Goal: Information Seeking & Learning: Learn about a topic

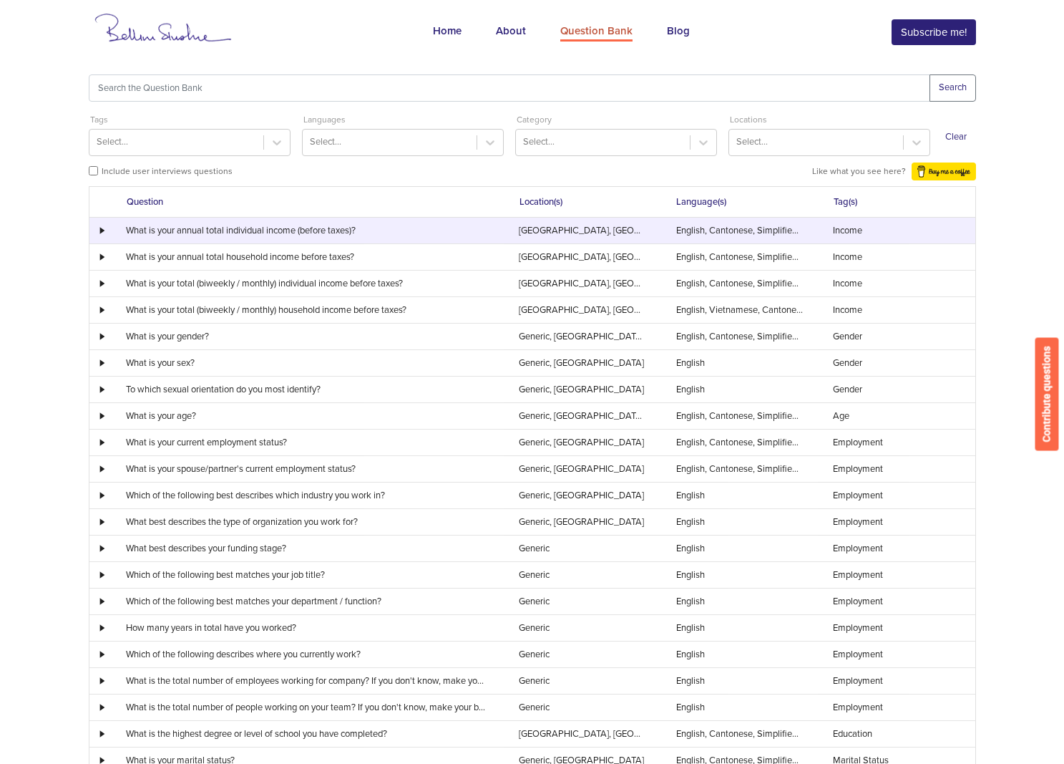
click at [160, 225] on td "What is your annual total individual income (before taxes)?" at bounding box center [307, 231] width 393 height 26
click at [99, 227] on div at bounding box center [100, 230] width 21 height 7
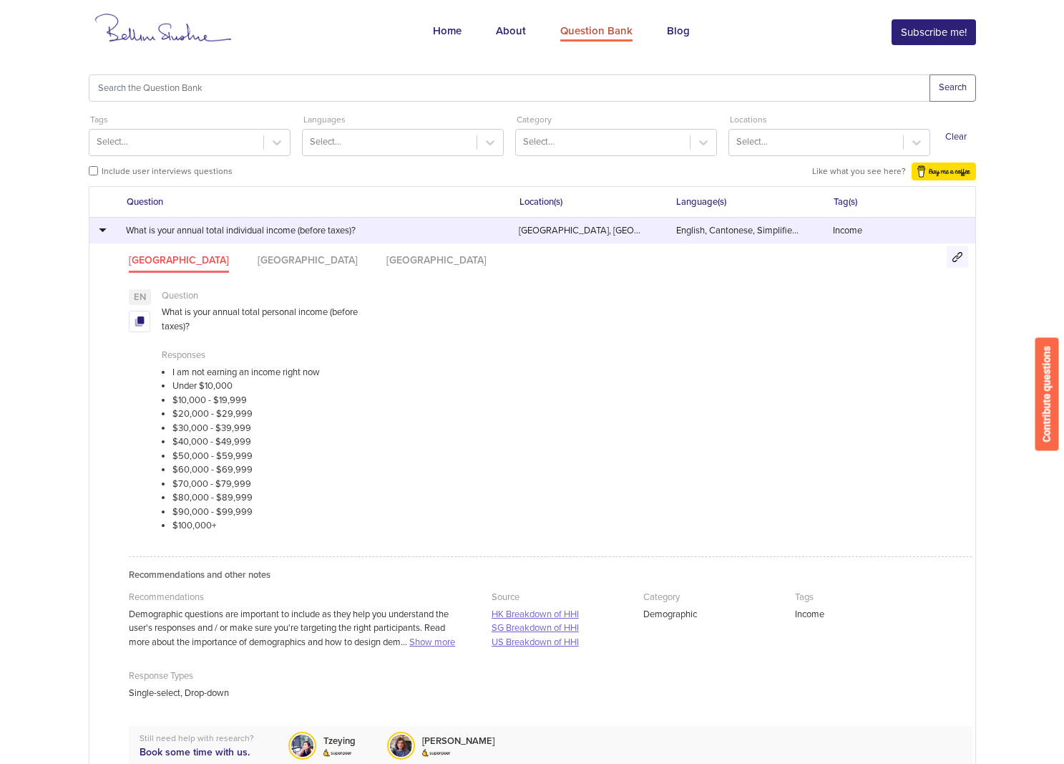
click at [116, 228] on td "What is your annual total individual income (before taxes)?" at bounding box center [307, 231] width 393 height 26
click at [107, 226] on div at bounding box center [100, 230] width 21 height 8
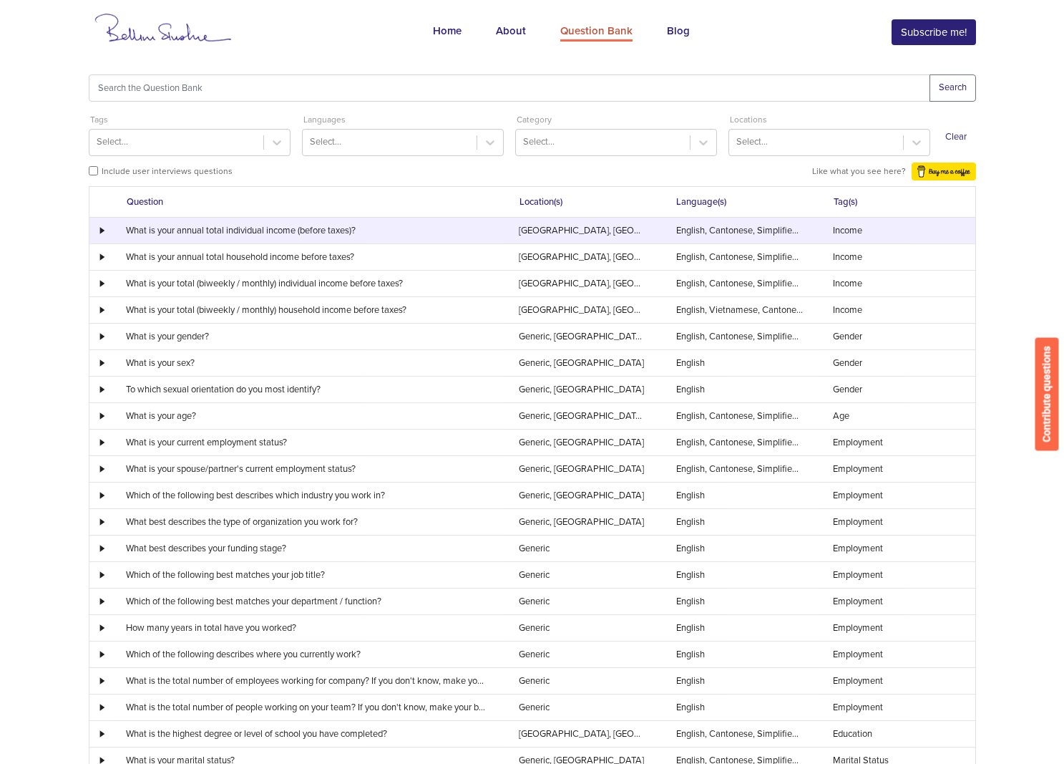
click at [208, 235] on td "What is your annual total individual income (before taxes)?" at bounding box center [307, 231] width 393 height 26
click at [103, 227] on div at bounding box center [100, 230] width 21 height 7
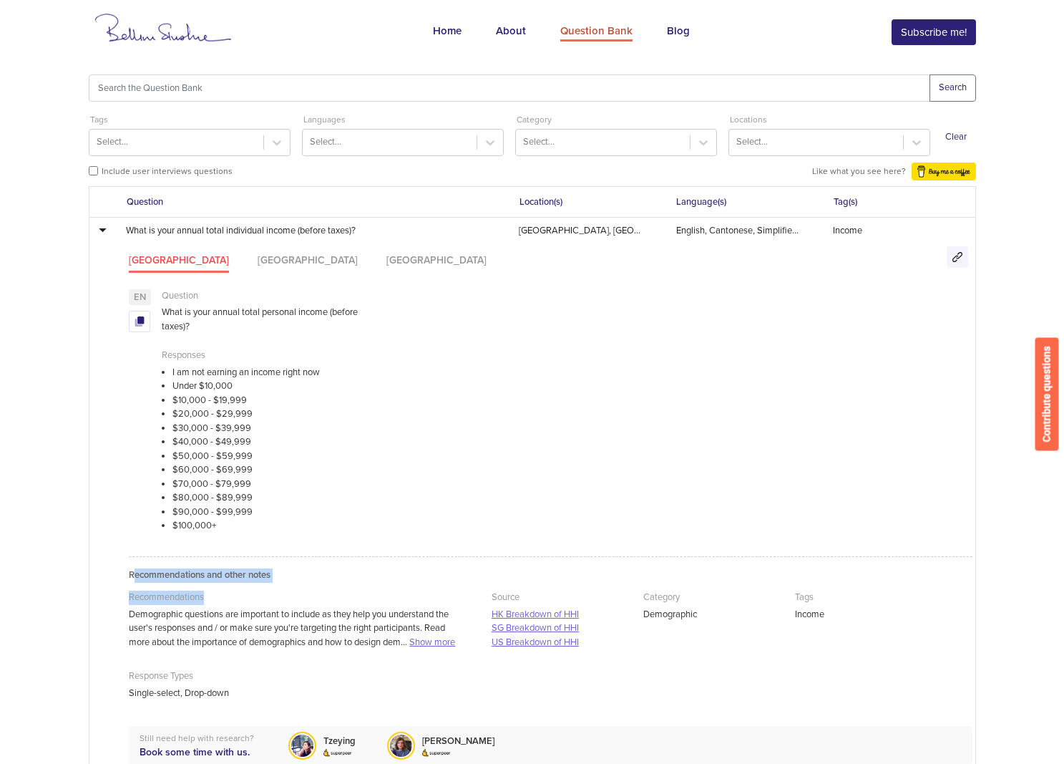
drag, startPoint x: 133, startPoint y: 574, endPoint x: 268, endPoint y: 606, distance: 138.3
click at [448, 603] on div "Recommendations and other notes Recommendations Demographic questions are impor…" at bounding box center [550, 641] width 843 height 170
click at [258, 606] on p "Recommendations" at bounding box center [297, 598] width 337 height 17
click at [258, 258] on li "[GEOGRAPHIC_DATA]" at bounding box center [308, 263] width 100 height 20
drag, startPoint x: 316, startPoint y: 261, endPoint x: 277, endPoint y: 269, distance: 40.1
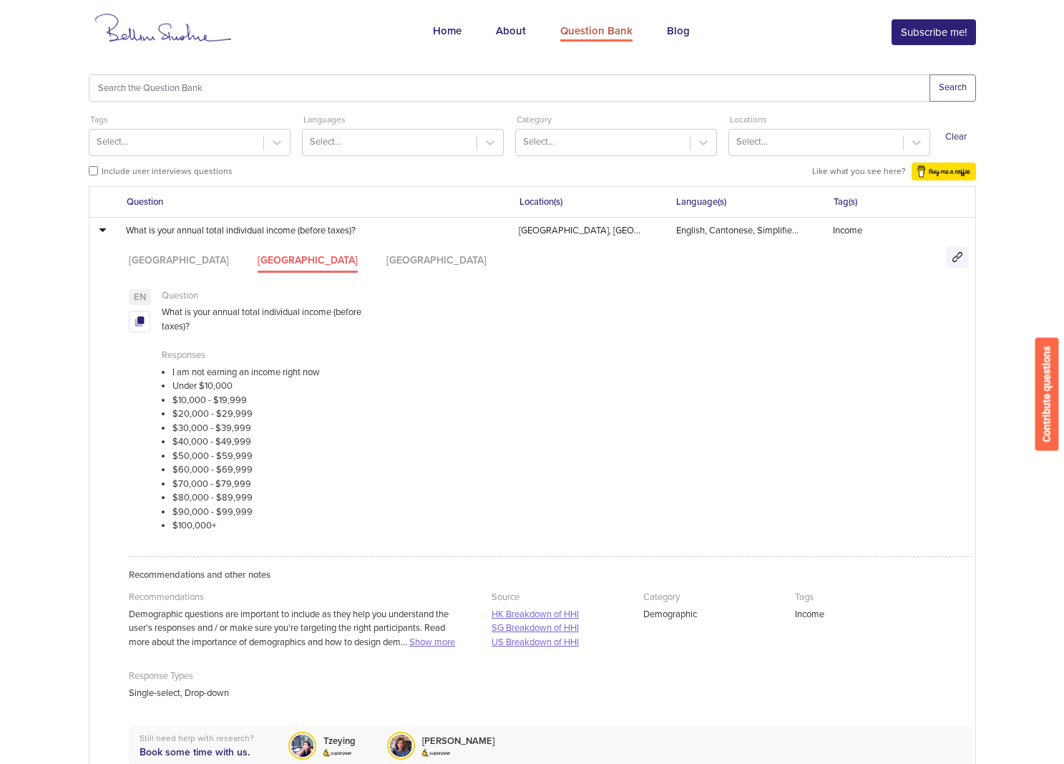
click at [386, 262] on li "[GEOGRAPHIC_DATA]" at bounding box center [436, 263] width 100 height 20
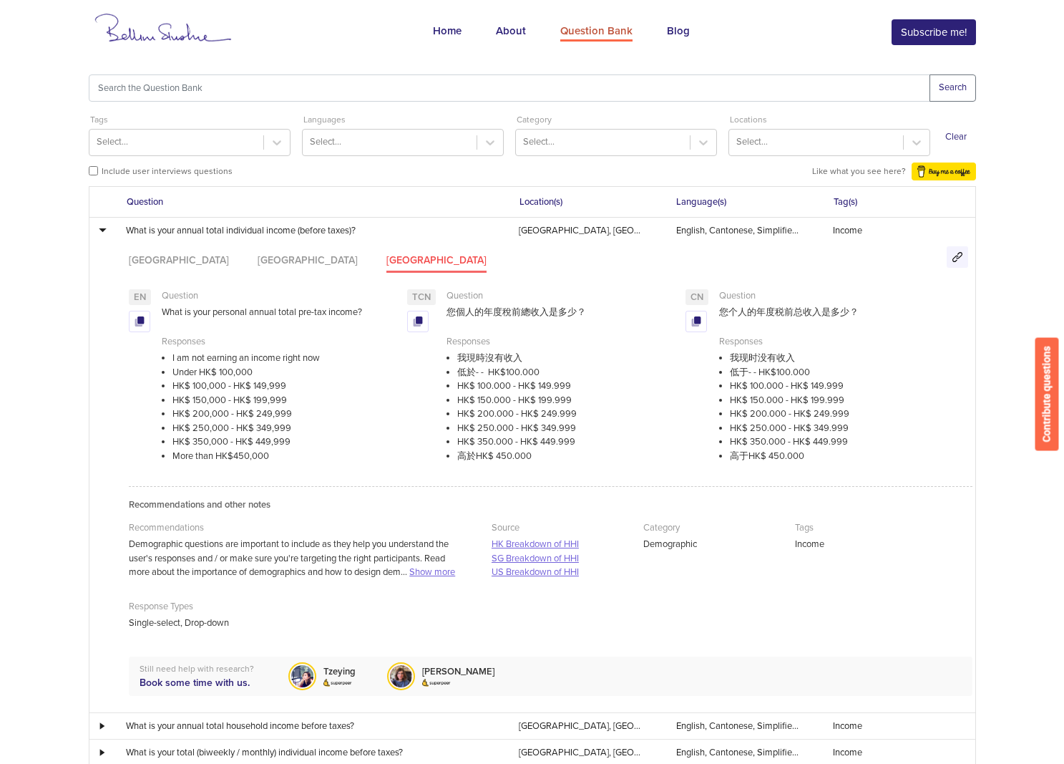
click at [371, 554] on span "user's responses and / or make sure you're targeting the right participants. Re…" at bounding box center [287, 557] width 316 height 11
